Goal: Task Accomplishment & Management: Complete application form

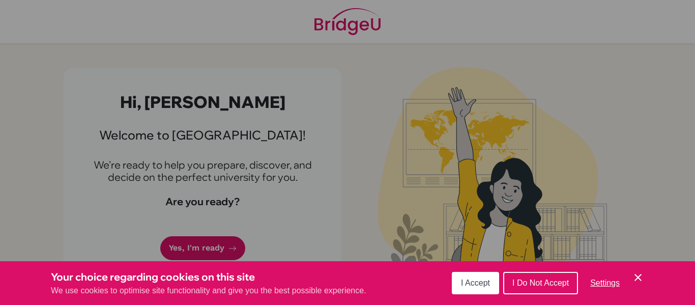
click at [454, 279] on button "I Accept" at bounding box center [475, 283] width 47 height 22
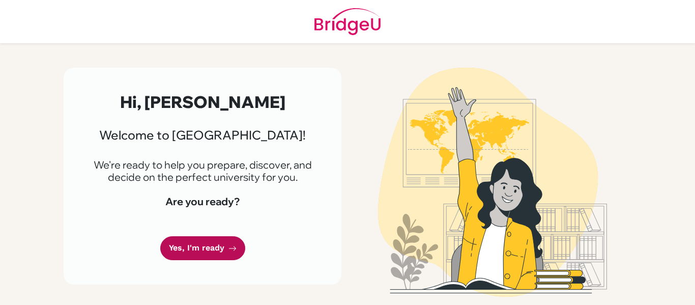
click at [211, 251] on link "Yes, I'm ready" at bounding box center [202, 248] width 85 height 24
click at [231, 249] on icon at bounding box center [233, 248] width 8 height 8
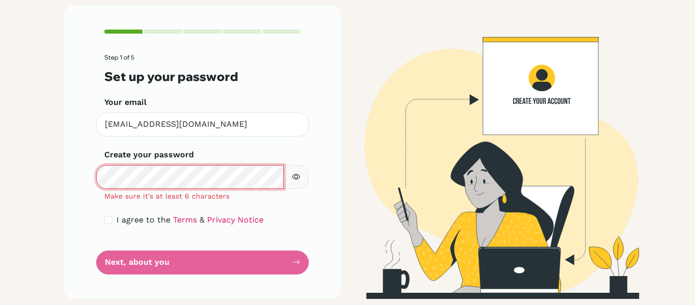
scroll to position [60, 0]
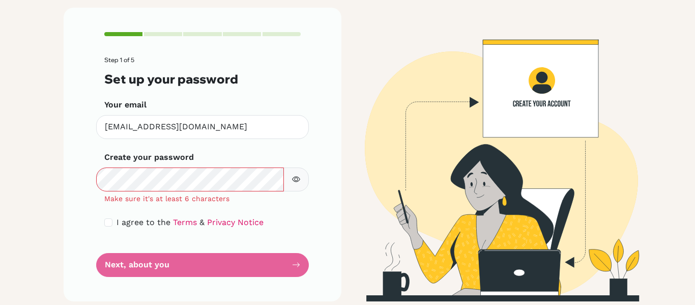
click at [298, 182] on icon "button" at bounding box center [296, 179] width 8 height 8
click at [203, 160] on div "Create your password Make sure it's at least 6 characters" at bounding box center [202, 177] width 196 height 53
click at [297, 185] on button "button" at bounding box center [296, 179] width 25 height 24
click at [289, 181] on button "button" at bounding box center [296, 179] width 25 height 24
click at [301, 183] on button "button" at bounding box center [296, 179] width 25 height 24
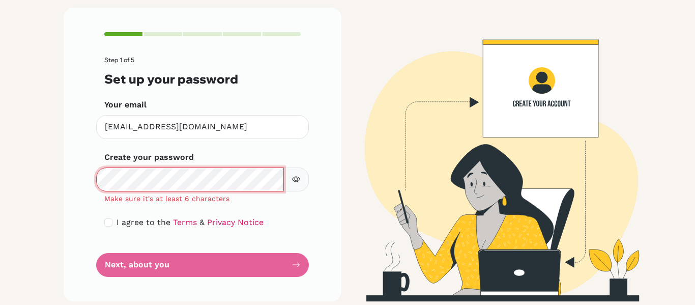
scroll to position [53, 0]
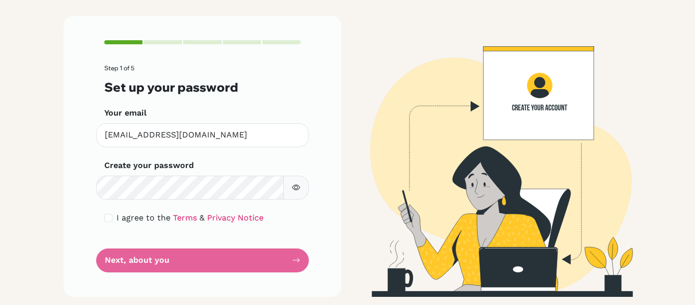
click at [307, 188] on button "button" at bounding box center [296, 188] width 25 height 24
click at [287, 188] on button "button" at bounding box center [296, 188] width 25 height 24
click at [304, 187] on button "button" at bounding box center [296, 188] width 25 height 24
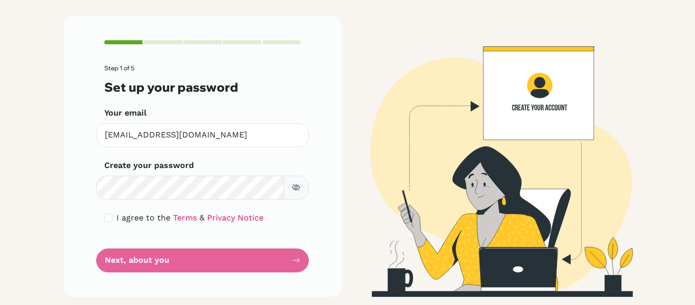
click at [296, 188] on icon "button" at bounding box center [296, 187] width 8 height 8
click at [299, 195] on button "button" at bounding box center [296, 188] width 25 height 24
click at [296, 191] on icon "button" at bounding box center [296, 187] width 8 height 8
click at [296, 189] on icon "button" at bounding box center [297, 188] width 4 height 4
click at [296, 189] on icon "button" at bounding box center [296, 188] width 4 height 4
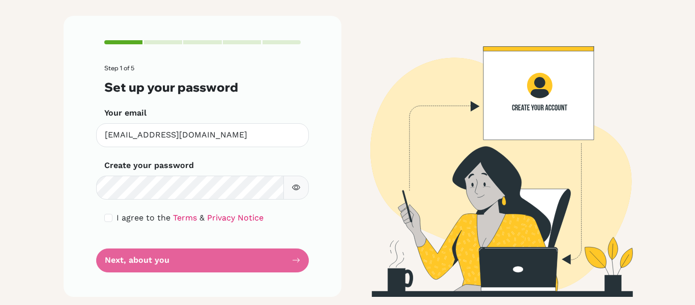
click at [290, 194] on button "button" at bounding box center [296, 188] width 25 height 24
click at [109, 223] on div "I agree to the Terms & Privacy Notice" at bounding box center [202, 218] width 196 height 12
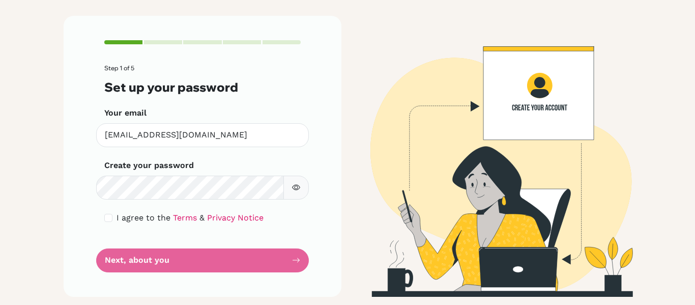
click at [109, 222] on div "I agree to the Terms & Privacy Notice" at bounding box center [202, 218] width 196 height 12
click at [104, 212] on div "I agree to the Terms & Privacy Notice" at bounding box center [202, 218] width 196 height 12
click at [106, 214] on input "checkbox" at bounding box center [108, 218] width 8 height 8
checkbox input "true"
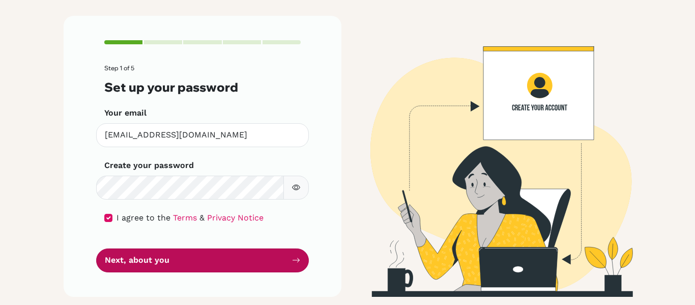
click at [186, 271] on button "Next, about you" at bounding box center [202, 260] width 213 height 24
